Goal: Task Accomplishment & Management: Manage account settings

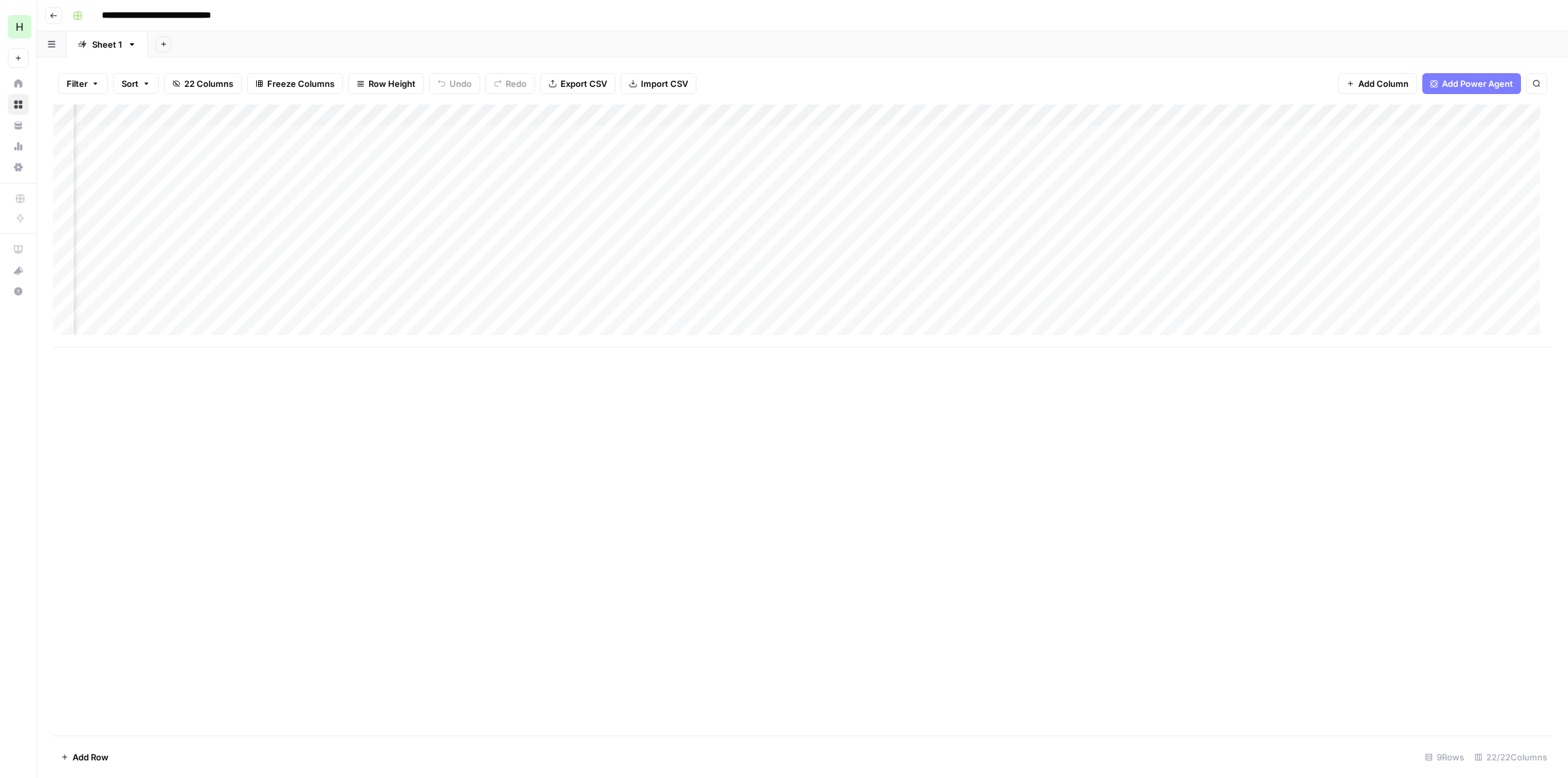
scroll to position [0, 998]
click at [892, 136] on div "Add Column" at bounding box center [802, 226] width 1499 height 243
click at [784, 630] on div "Add Column" at bounding box center [802, 419] width 1499 height 630
click at [1246, 132] on div "Add Column" at bounding box center [802, 226] width 1499 height 243
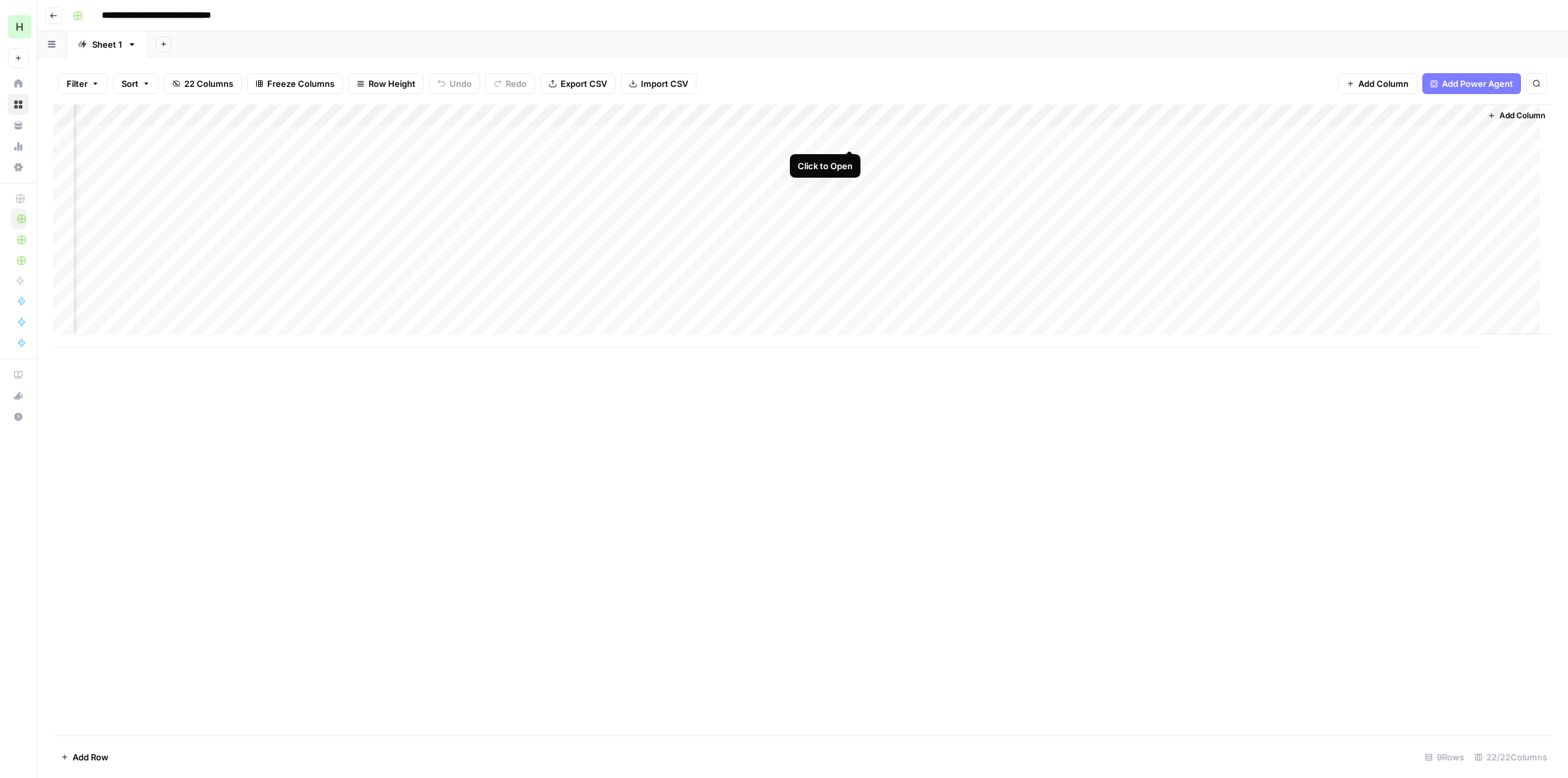
click at [847, 137] on div "Add Column" at bounding box center [802, 226] width 1499 height 243
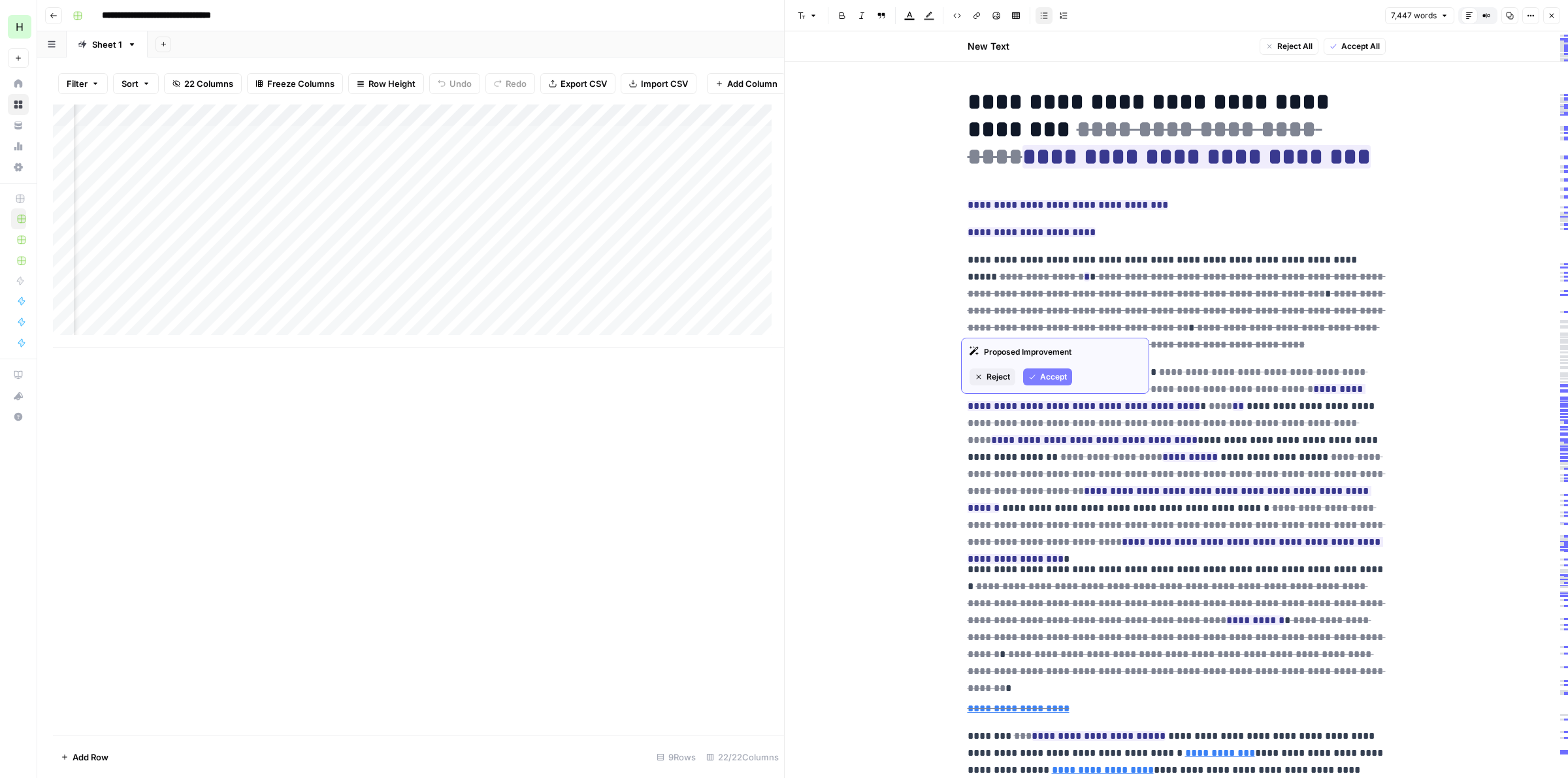
click at [1042, 377] on span "Accept" at bounding box center [1053, 377] width 27 height 12
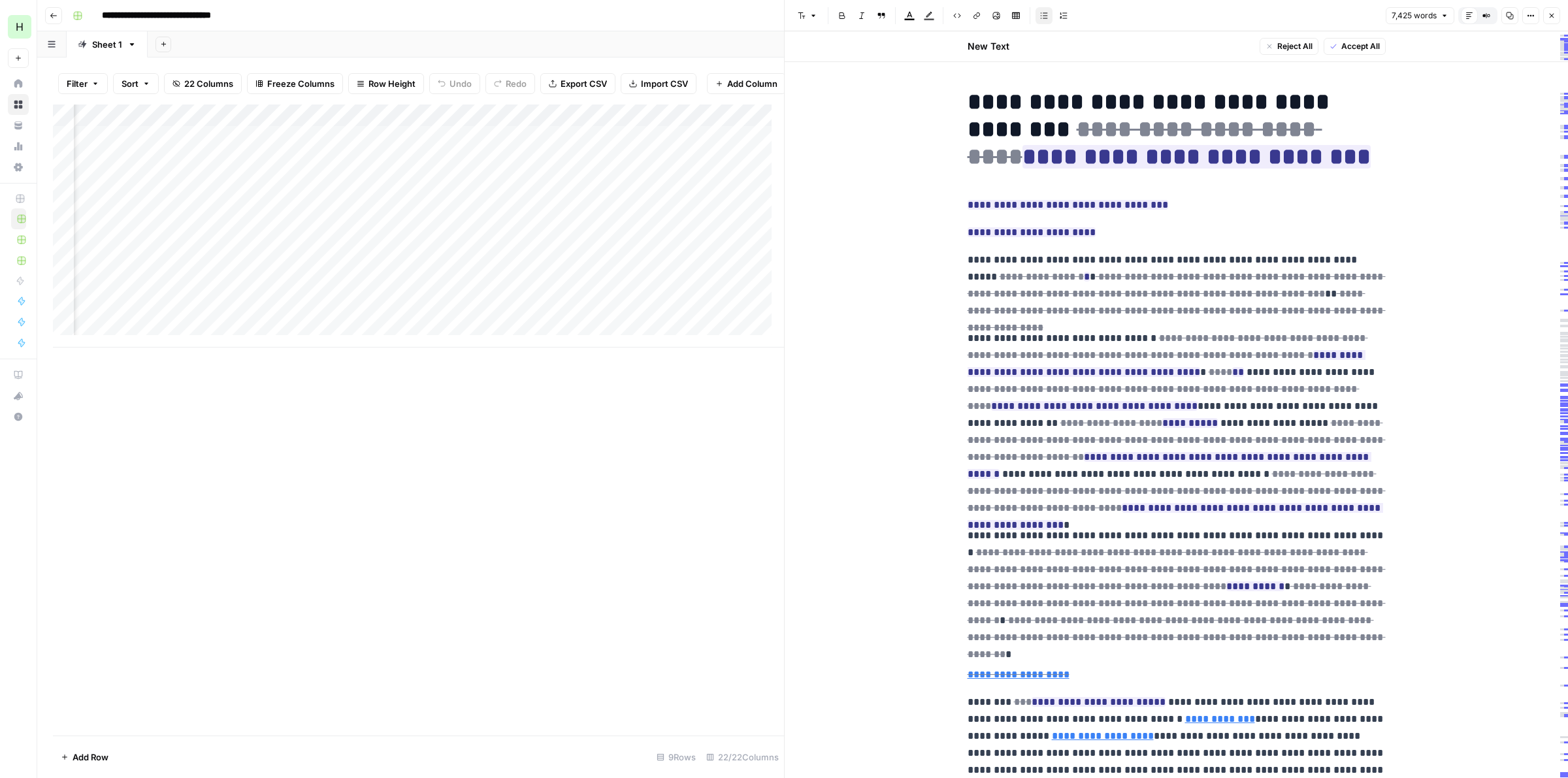
click at [1349, 46] on span "Accept All" at bounding box center [1360, 46] width 39 height 12
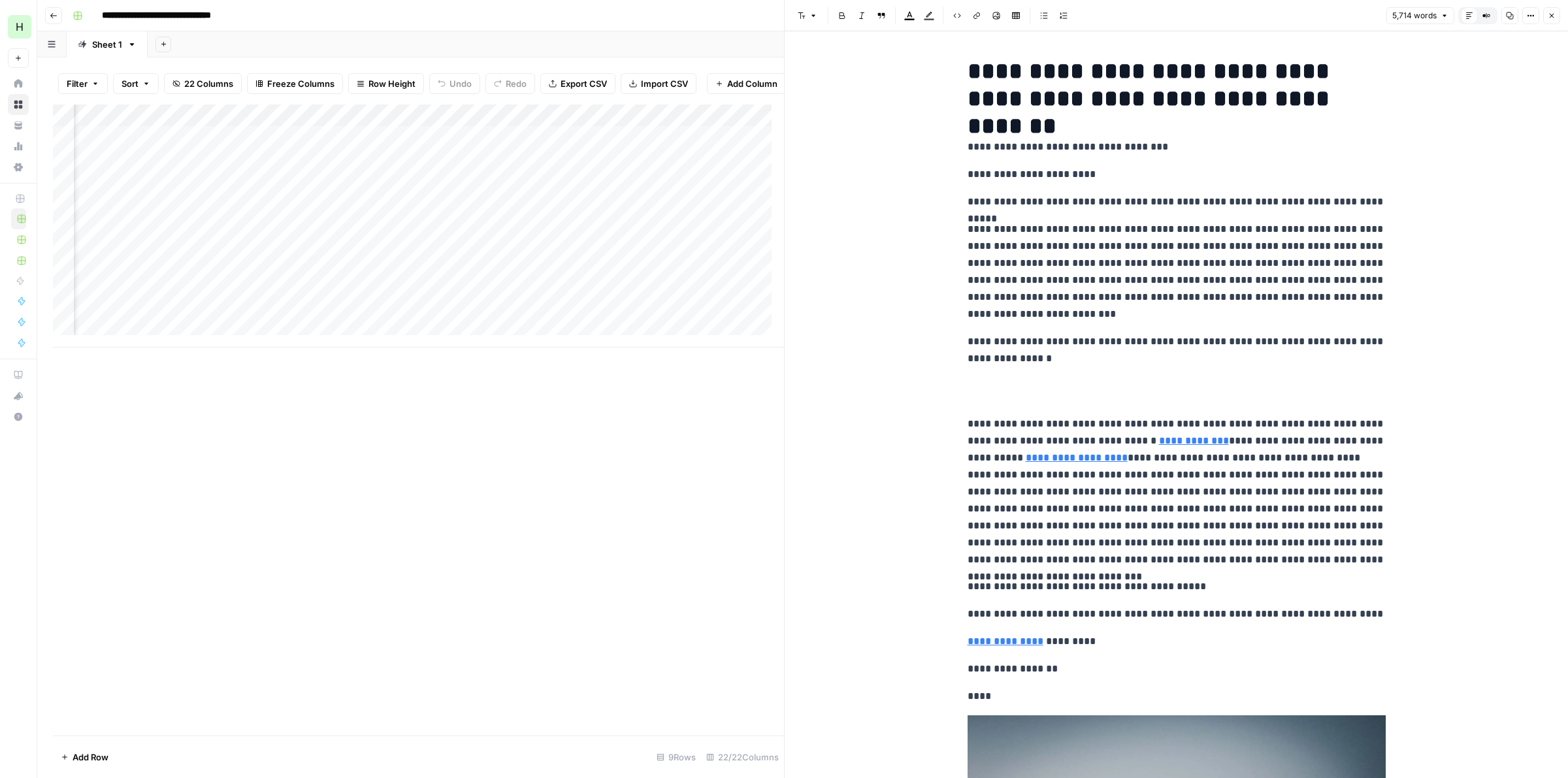
drag, startPoint x: 1183, startPoint y: 396, endPoint x: 1178, endPoint y: 253, distance: 143.1
click at [1550, 13] on icon "button" at bounding box center [1551, 15] width 8 height 8
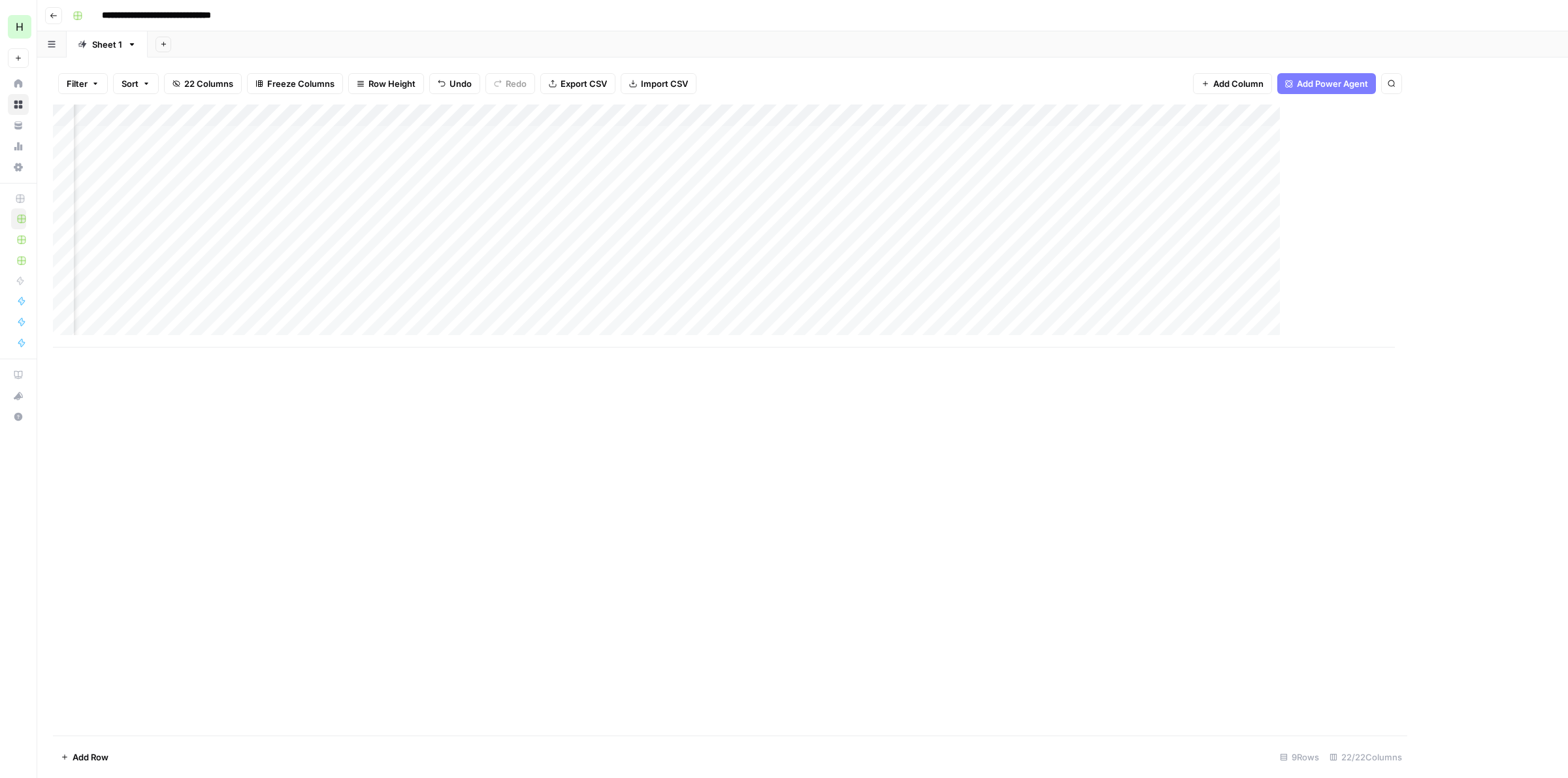
scroll to position [0, 1178]
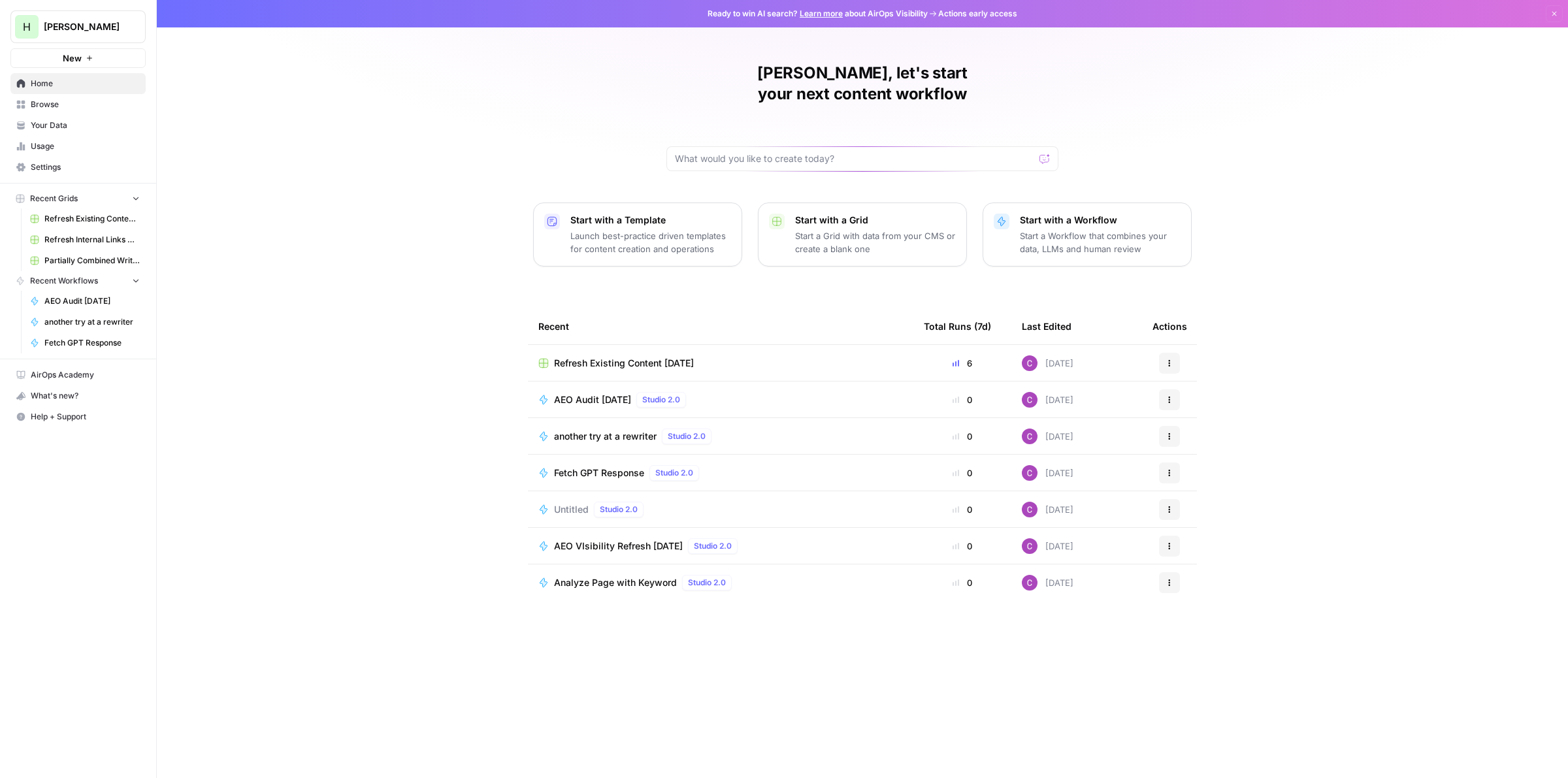
click at [1031, 214] on p "Start with a Workflow" at bounding box center [1099, 220] width 160 height 13
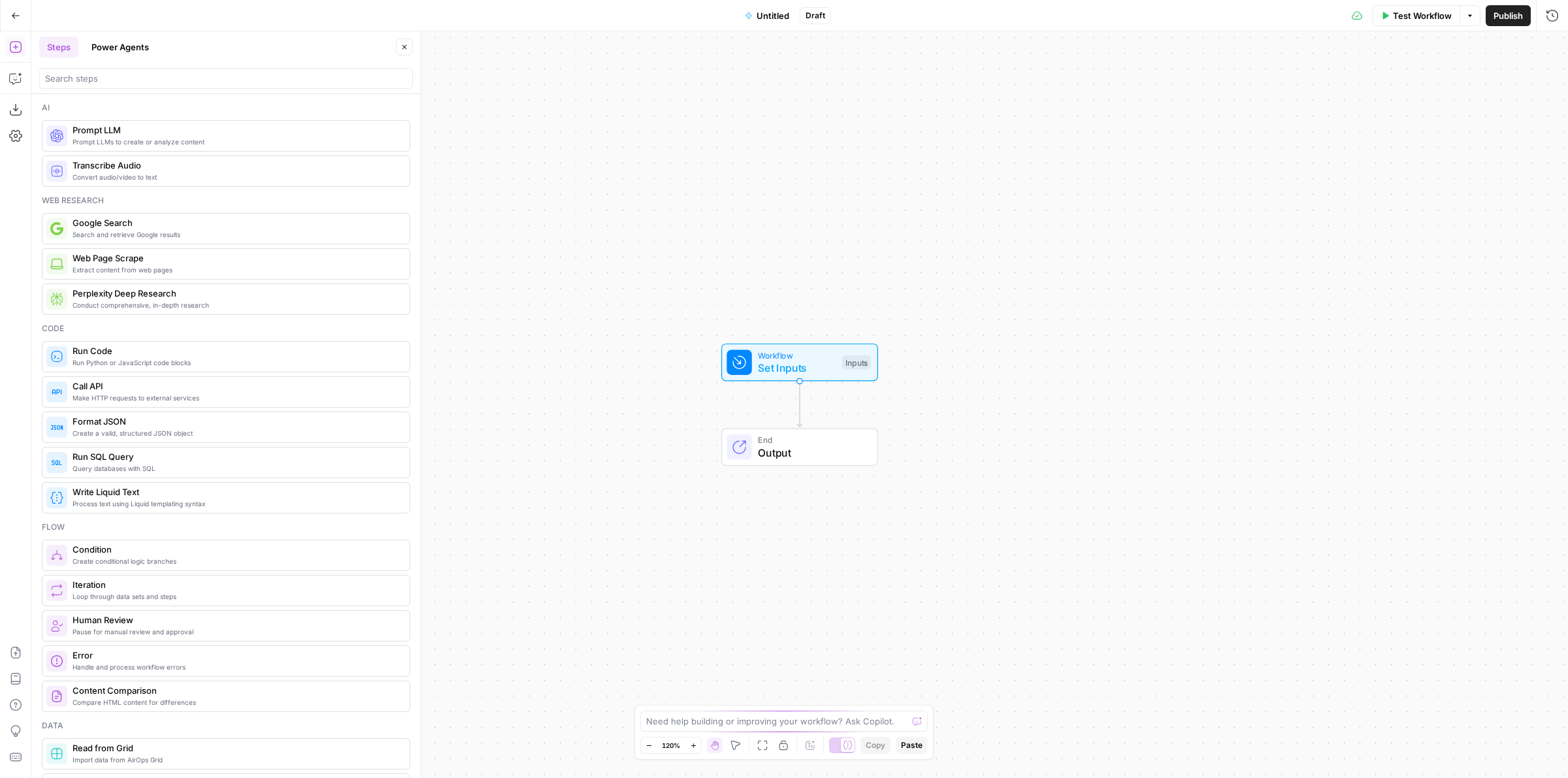
click at [126, 50] on button "Power Agents" at bounding box center [119, 47] width 73 height 21
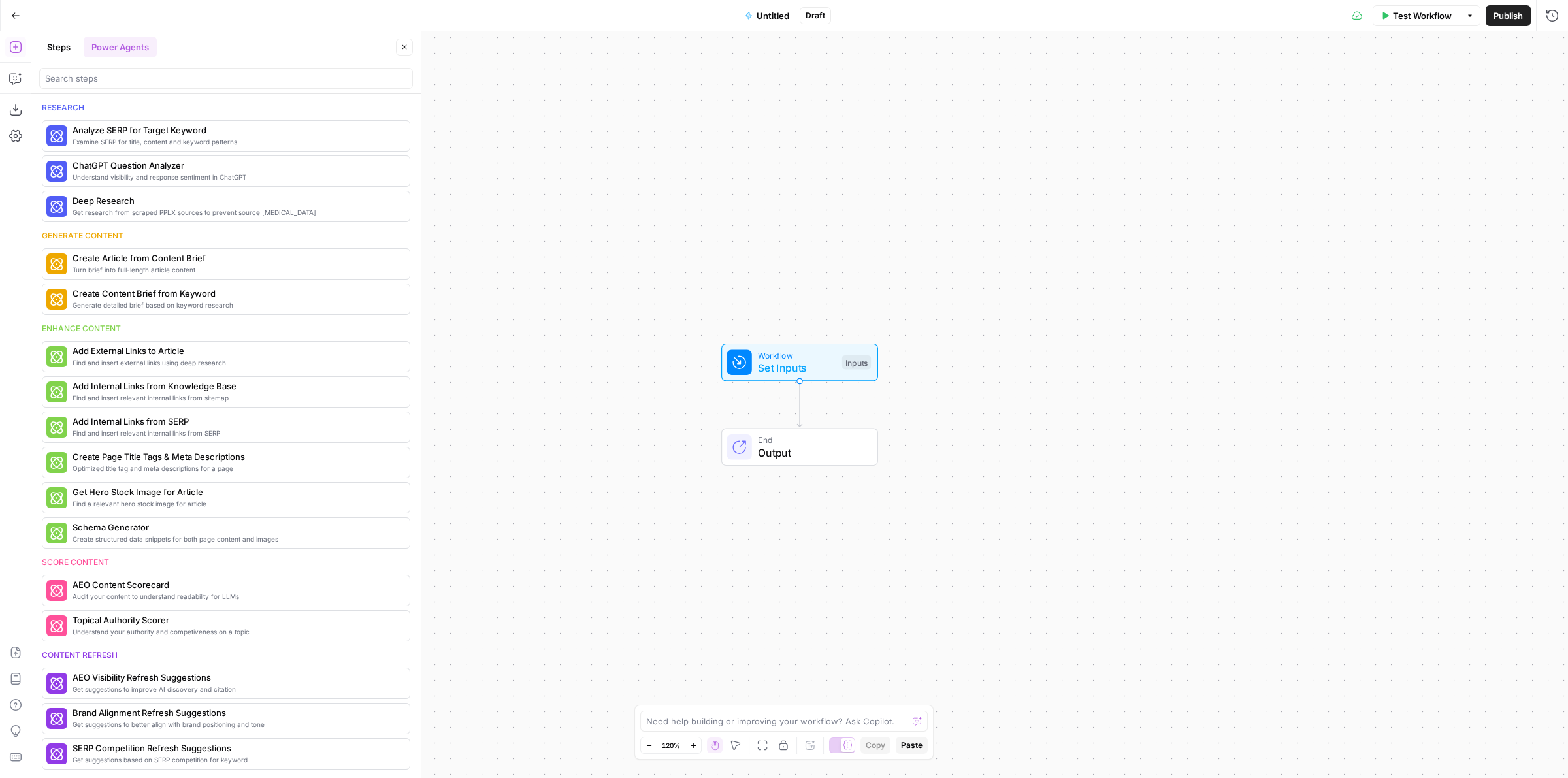
click at [63, 42] on button "Steps" at bounding box center [59, 47] width 39 height 21
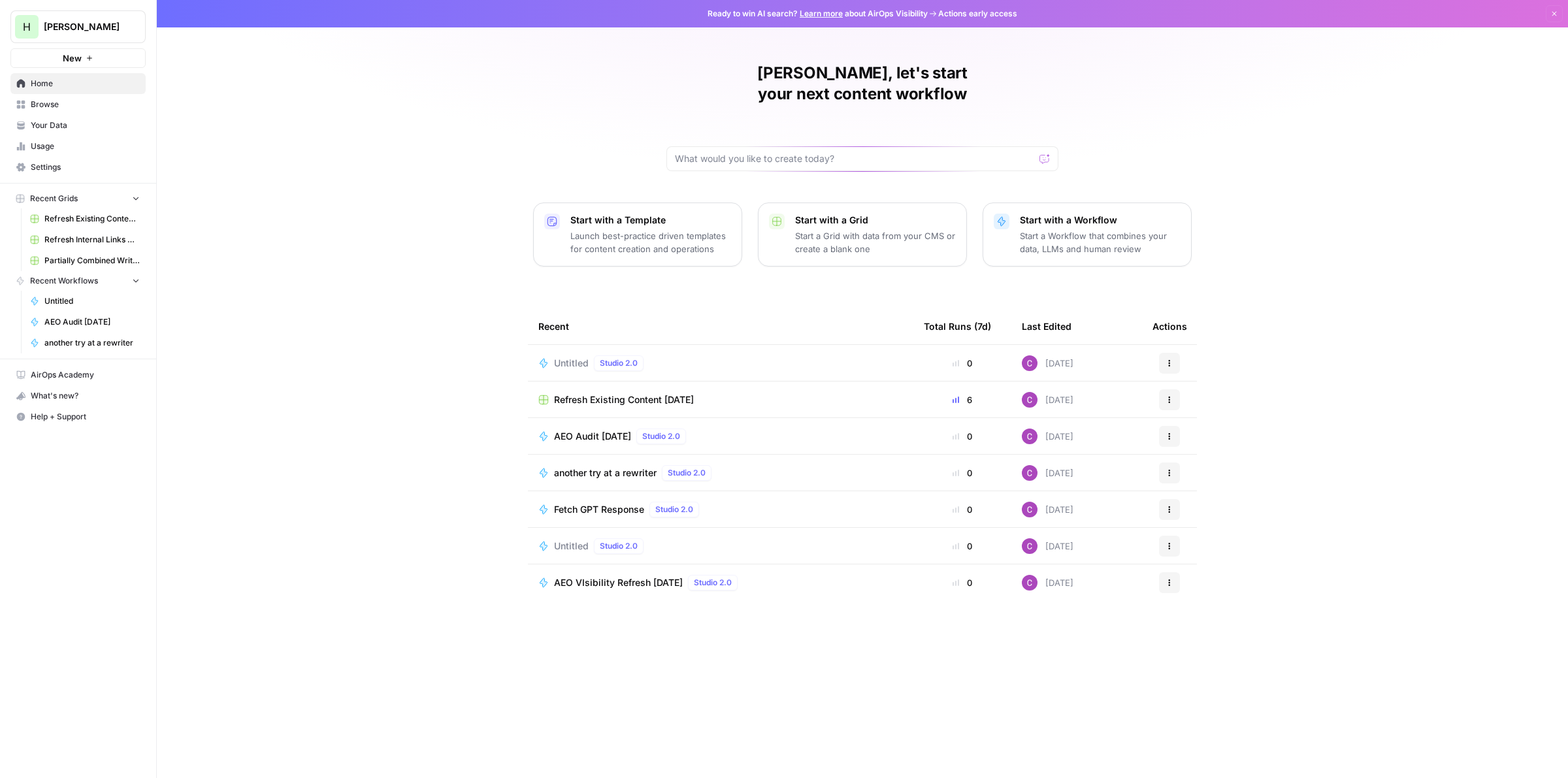
click at [1169, 353] on button "Actions" at bounding box center [1169, 363] width 21 height 21
click at [1189, 401] on span "Delete" at bounding box center [1237, 402] width 105 height 13
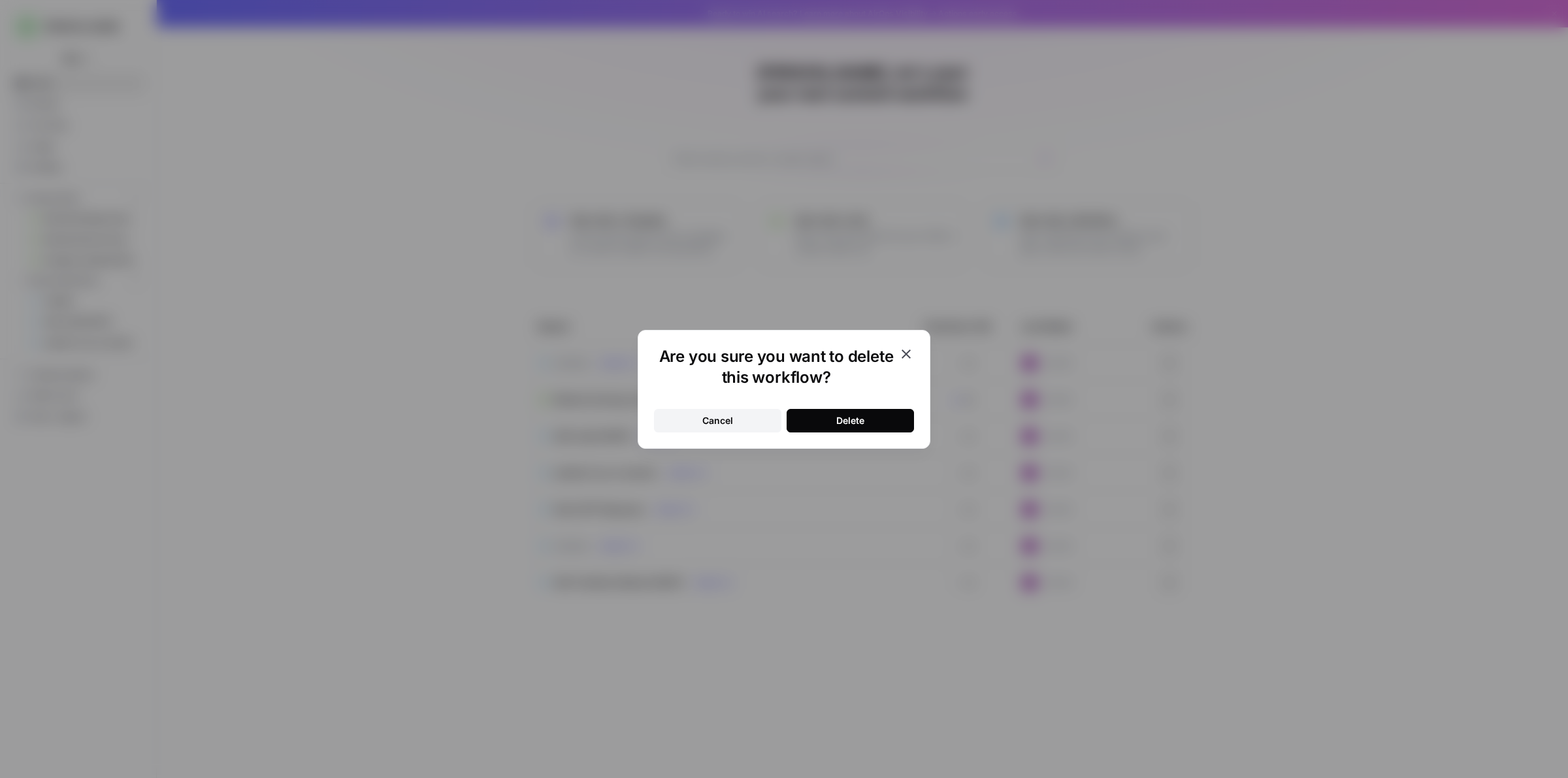
click at [856, 425] on div "Delete" at bounding box center [850, 420] width 28 height 13
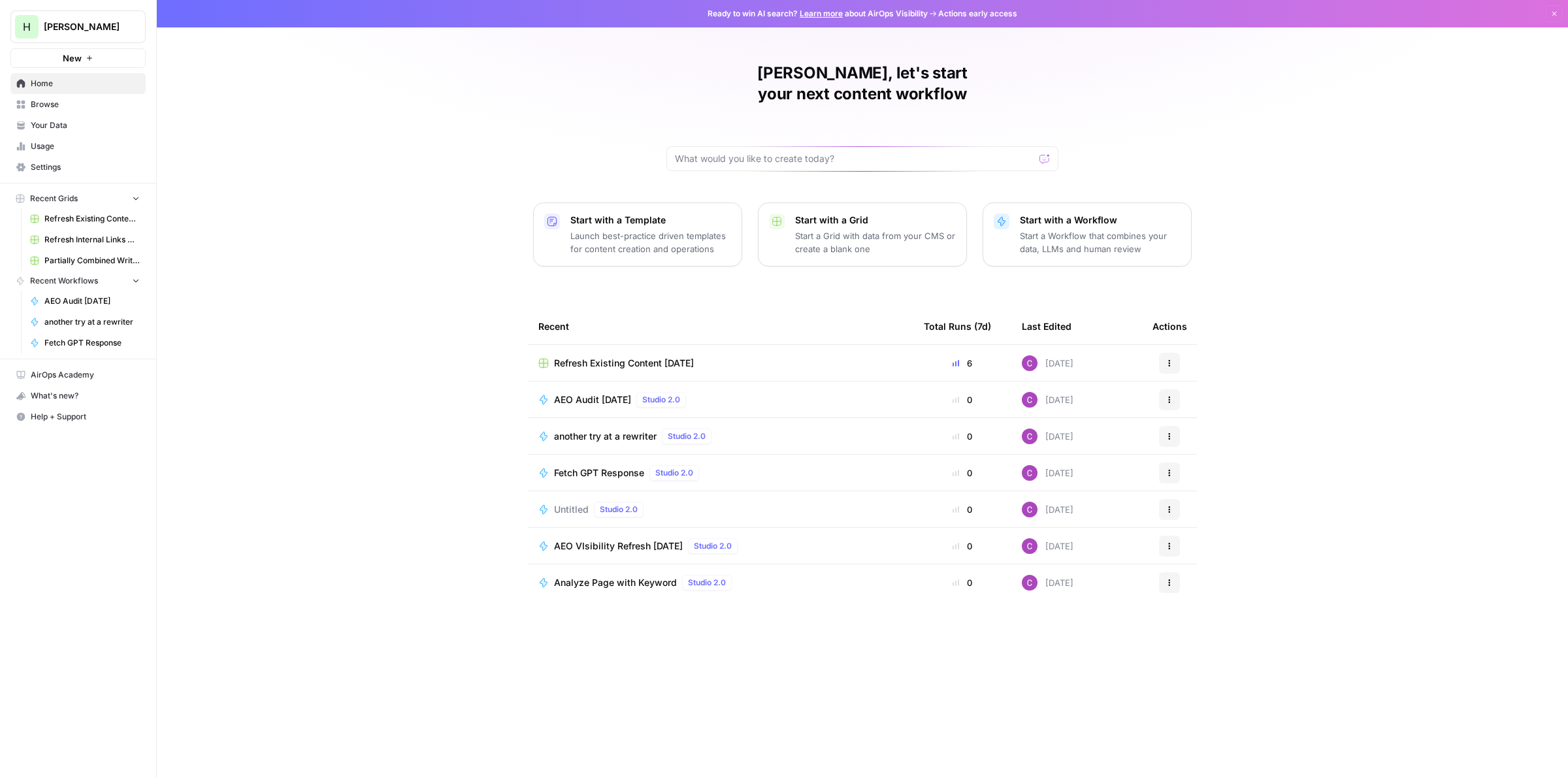
click at [576, 202] on button "Start with a Template Launch best-practice driven templates for content creatio…" at bounding box center [638, 234] width 209 height 64
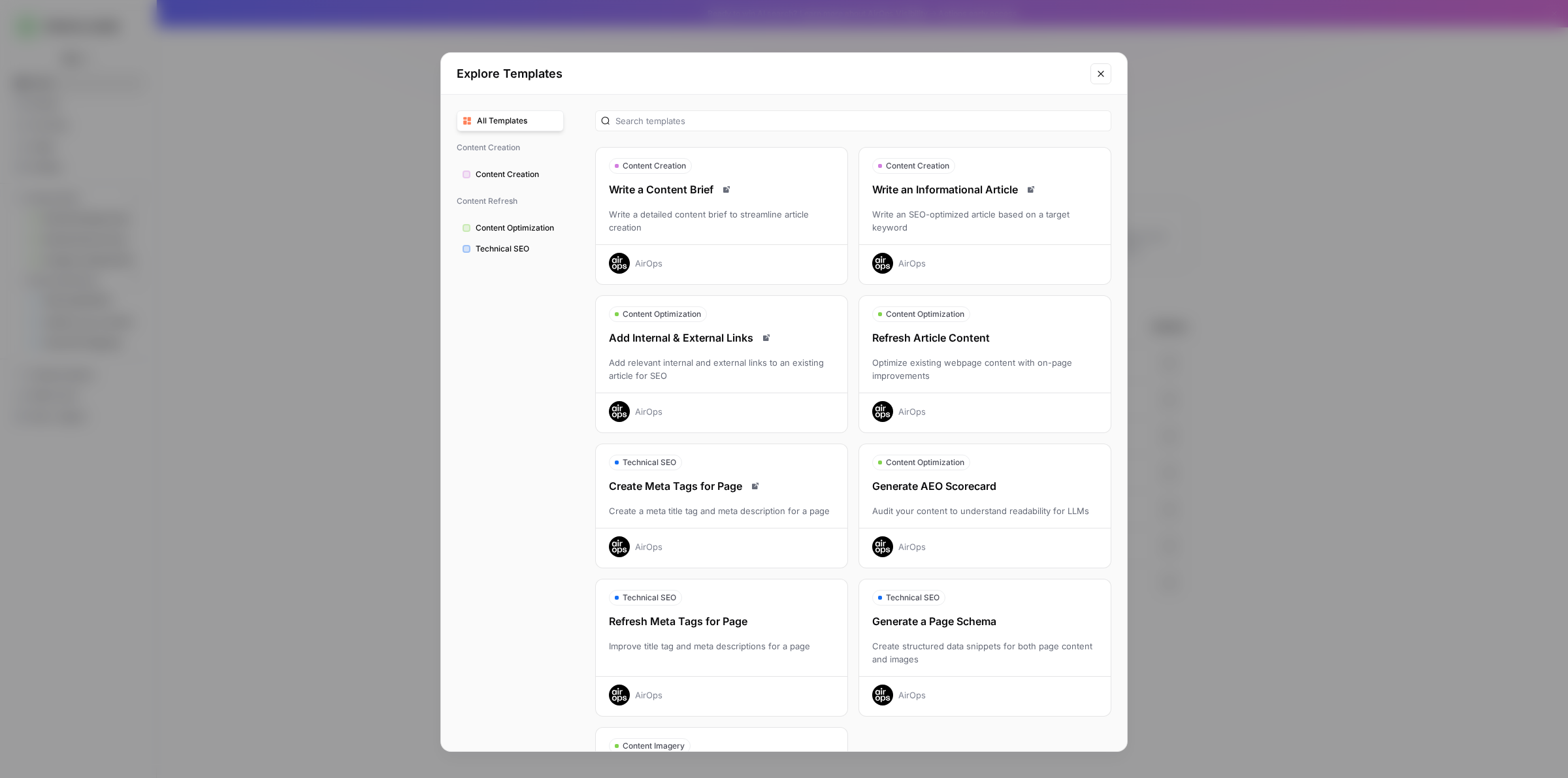
click at [262, 436] on div "Explore Templates All Templates Content Creation Content Creation Content Refre…" at bounding box center [784, 389] width 1568 height 778
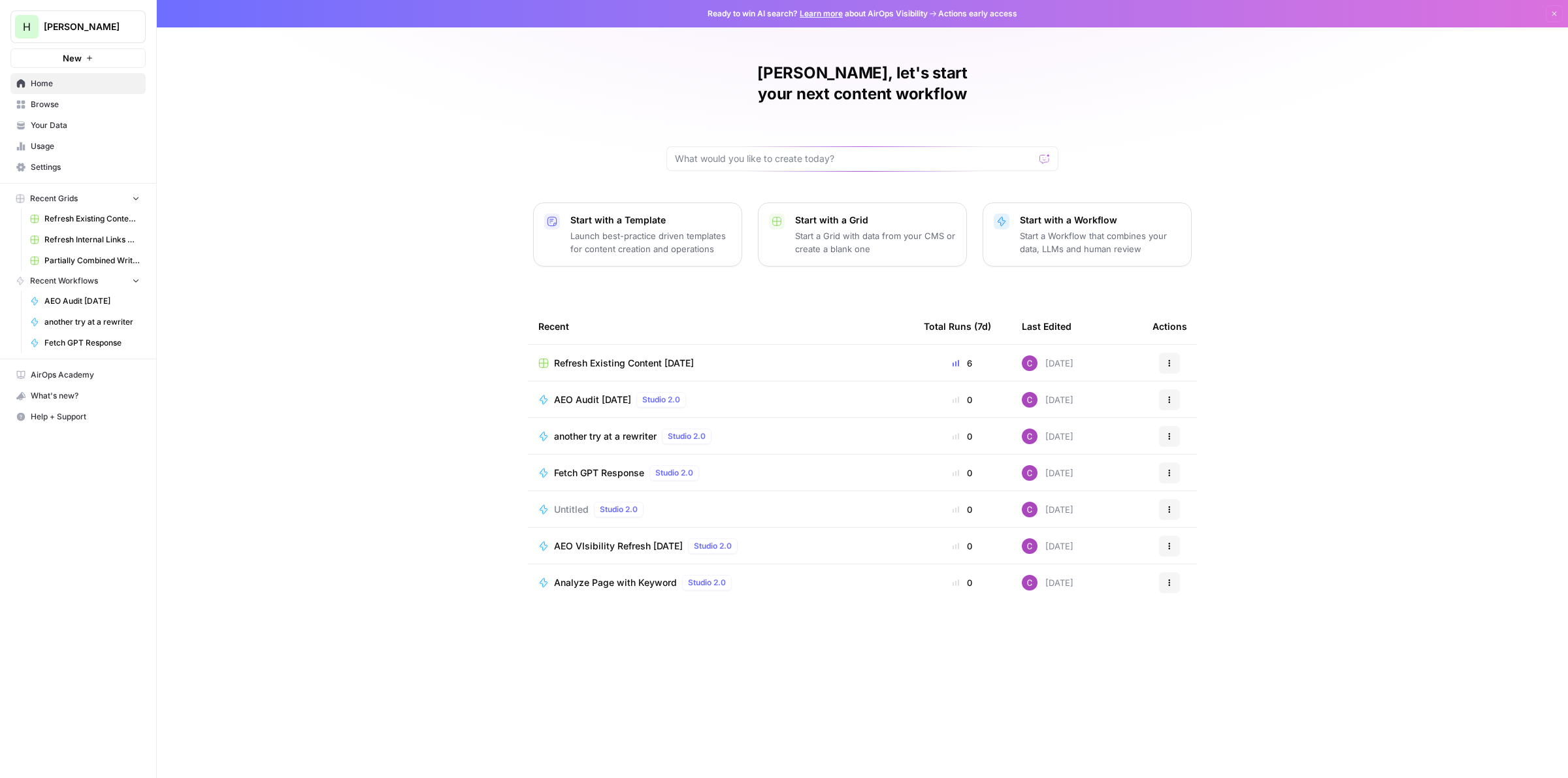
click at [34, 158] on link "Settings" at bounding box center [78, 167] width 136 height 21
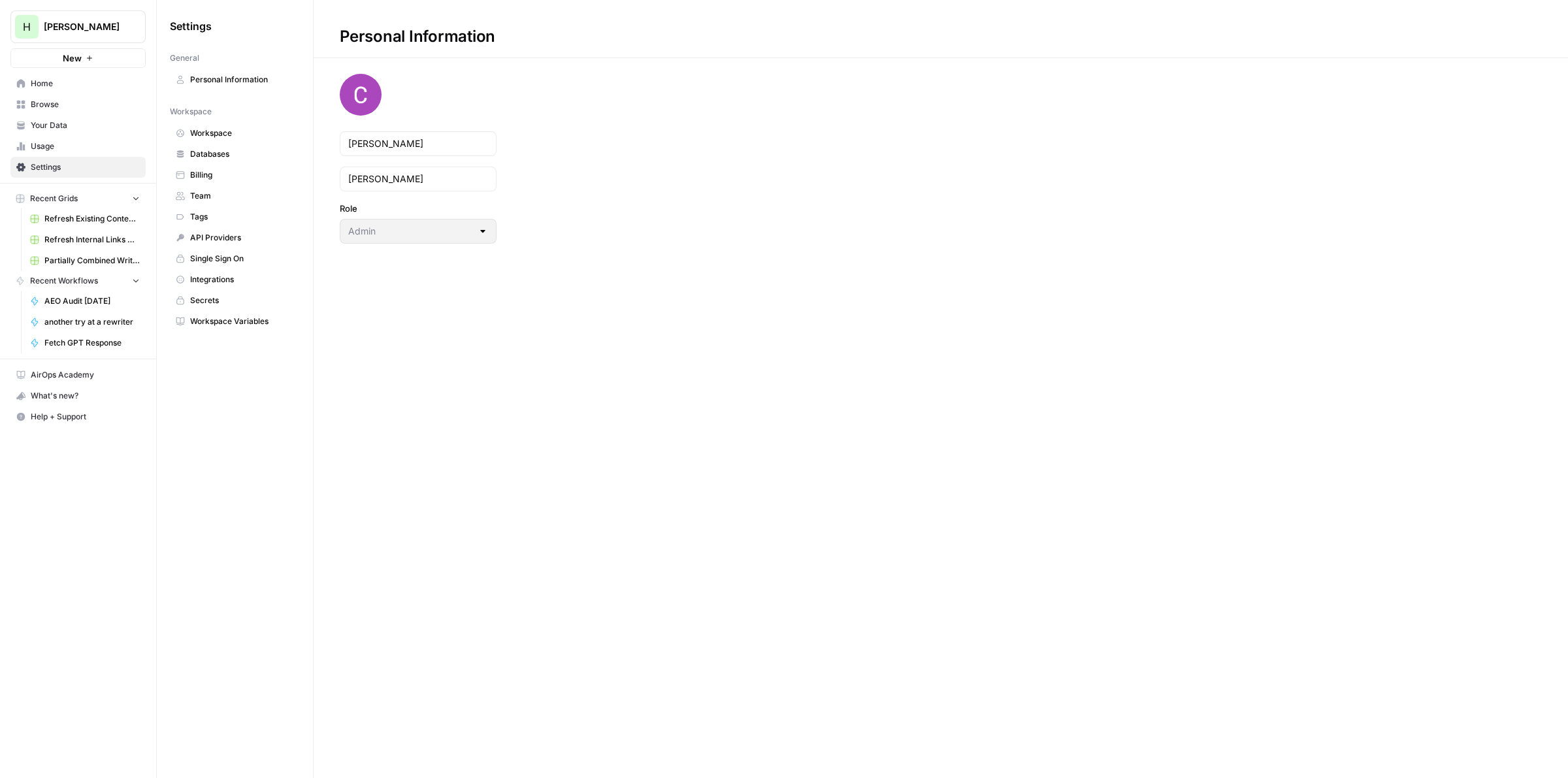
click at [210, 177] on span "Billing" at bounding box center [241, 175] width 104 height 12
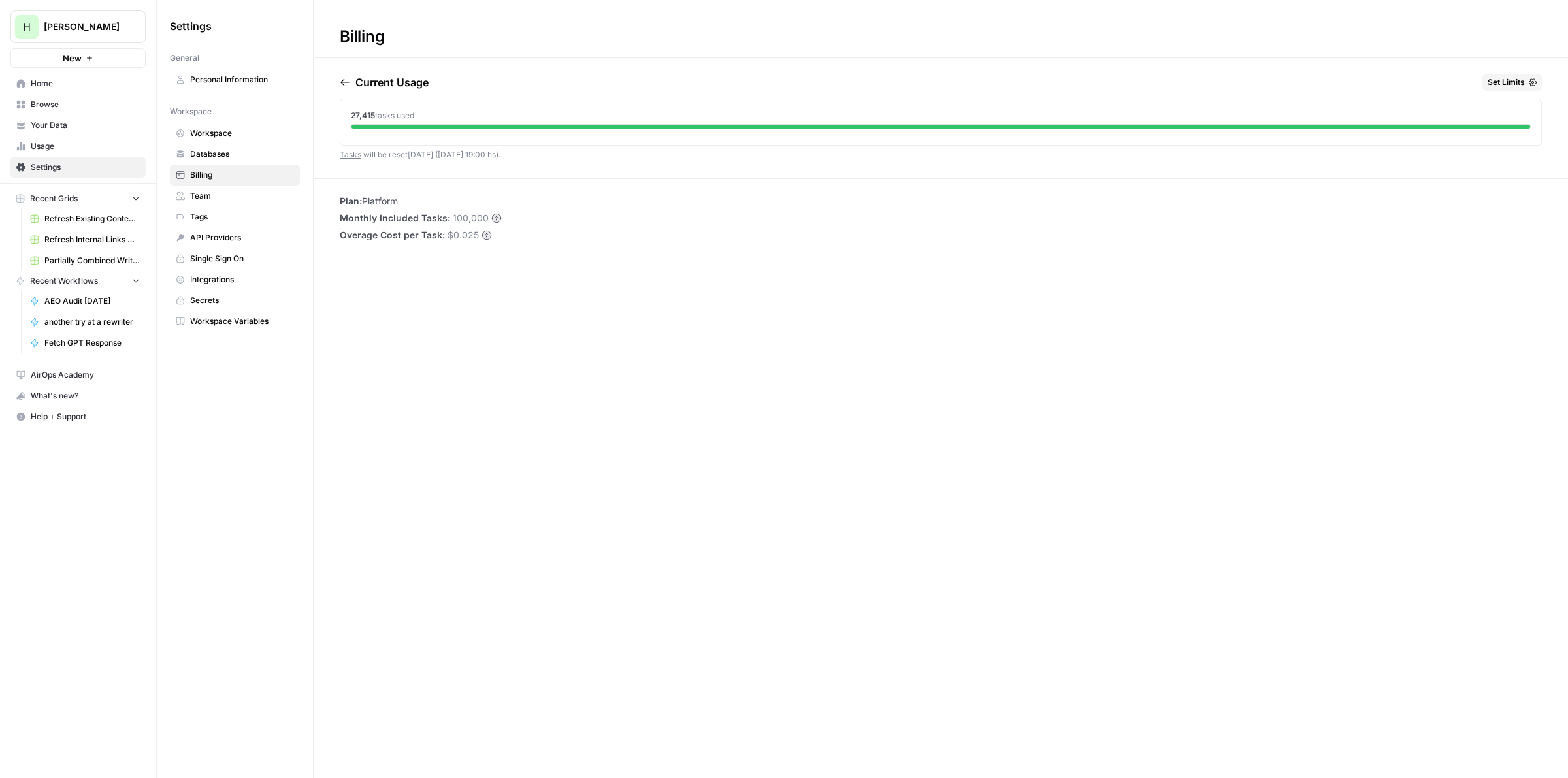
click at [38, 143] on span "Usage" at bounding box center [85, 147] width 109 height 12
